Goal: Task Accomplishment & Management: Complete application form

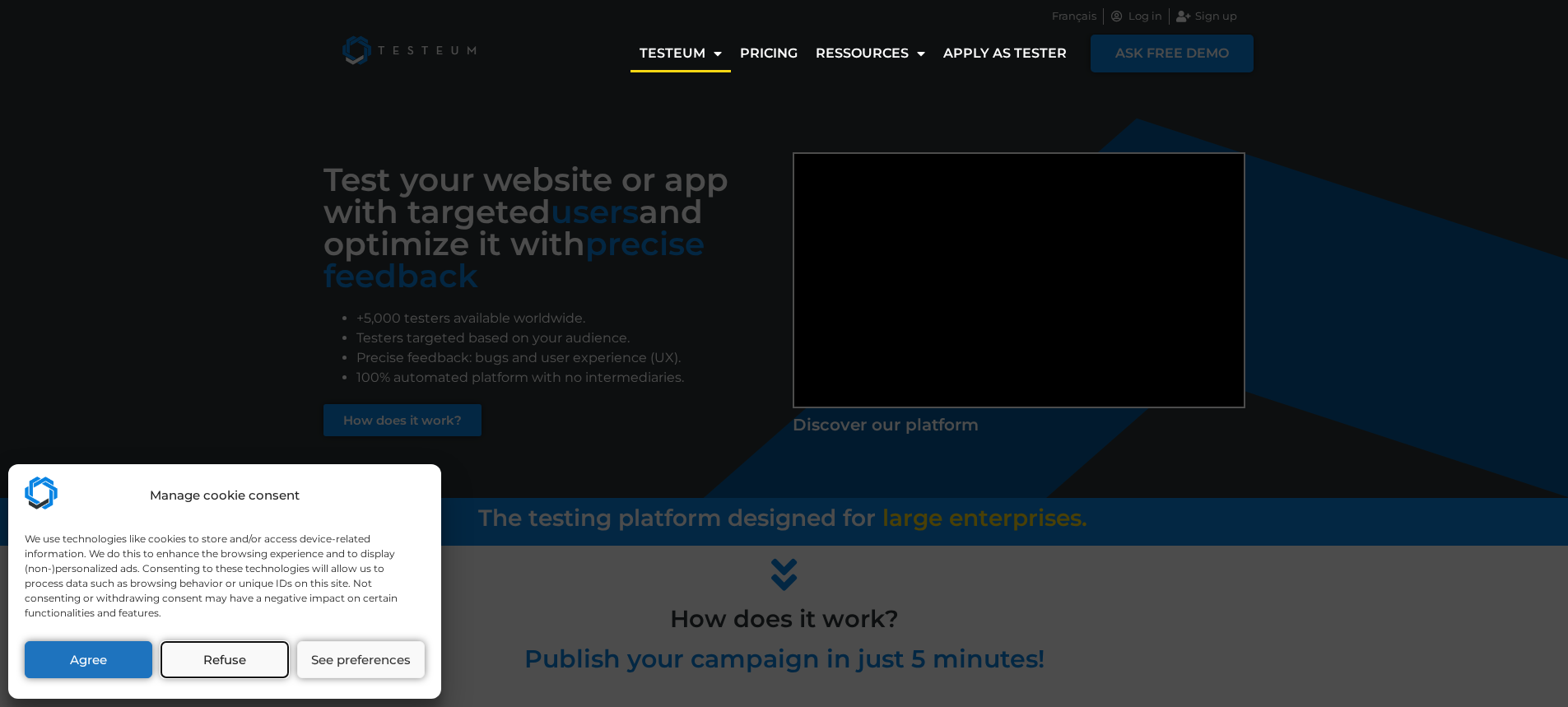
click at [199, 655] on button "Refuse" at bounding box center [224, 660] width 127 height 37
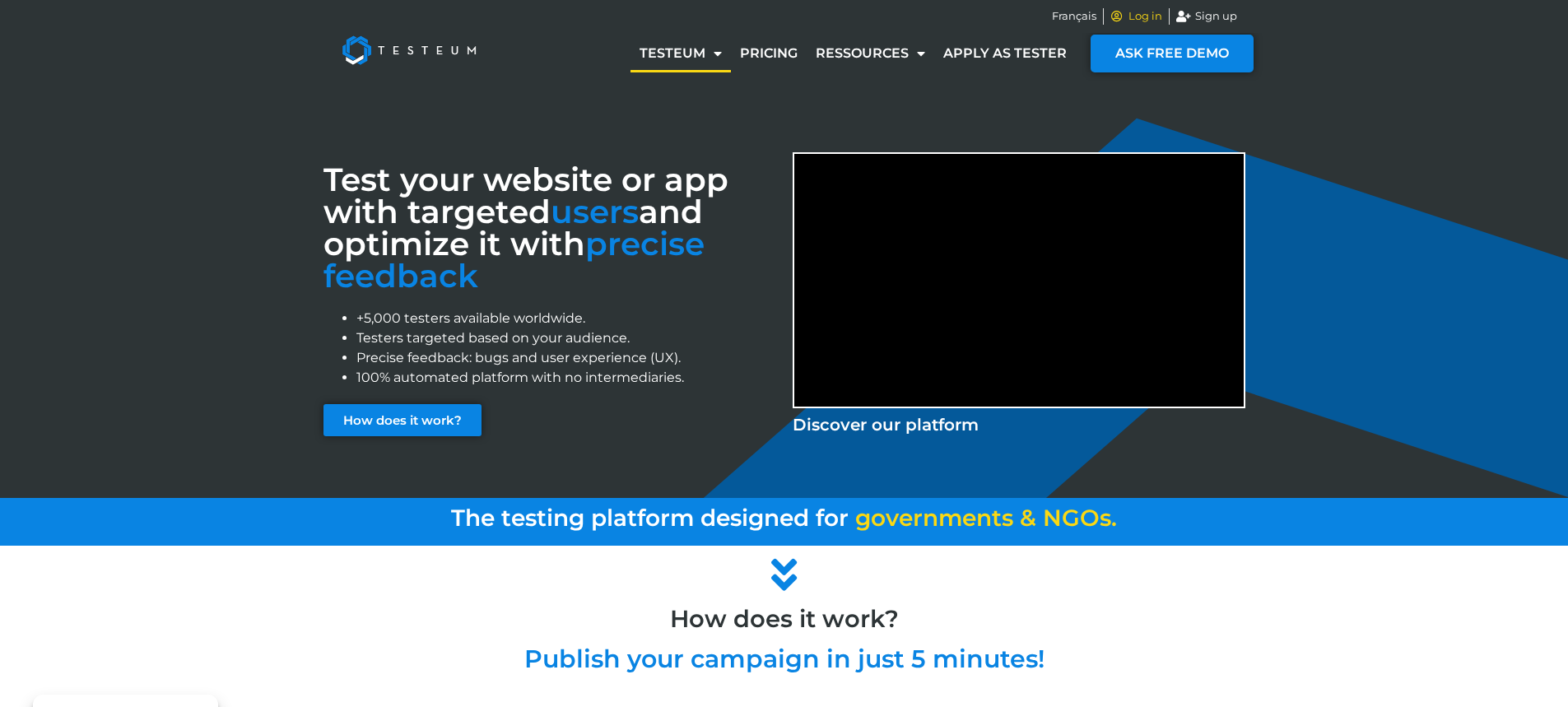
click at [1153, 18] on span "Log in" at bounding box center [1144, 17] width 37 height 17
click at [1201, 10] on span "Sign up" at bounding box center [1214, 17] width 46 height 17
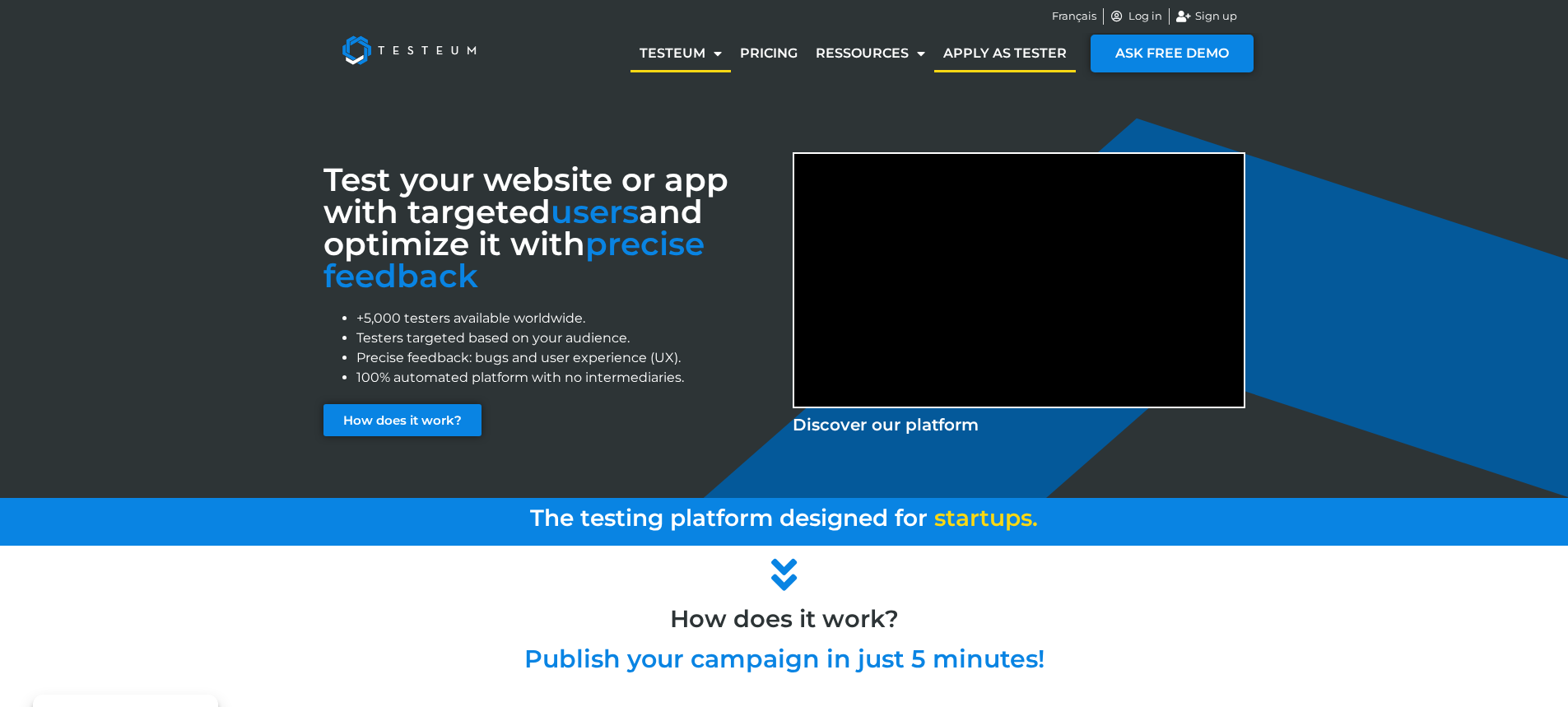
click at [967, 47] on link "Apply as tester" at bounding box center [1005, 53] width 141 height 37
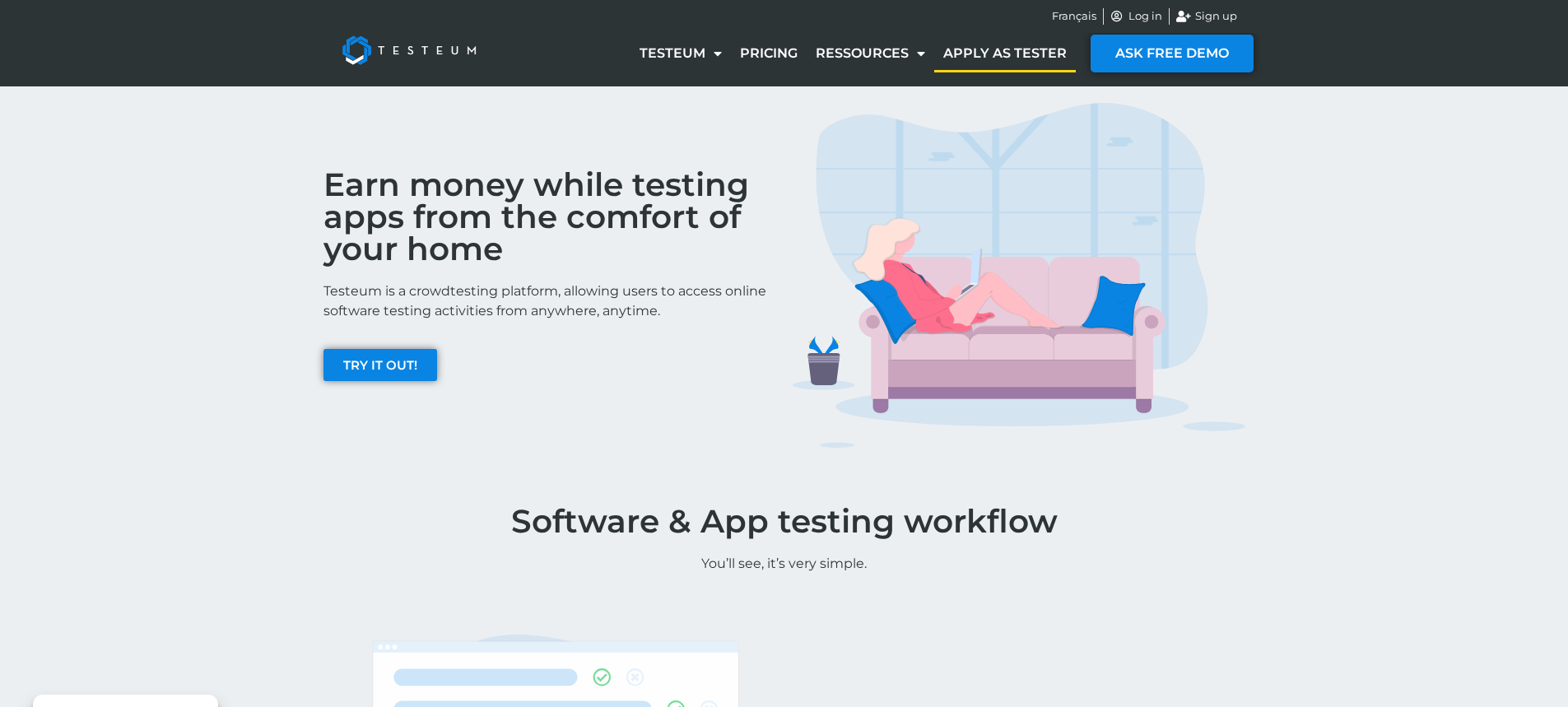
click at [1008, 50] on link "Apply as tester" at bounding box center [1005, 53] width 141 height 37
